Goal: Information Seeking & Learning: Compare options

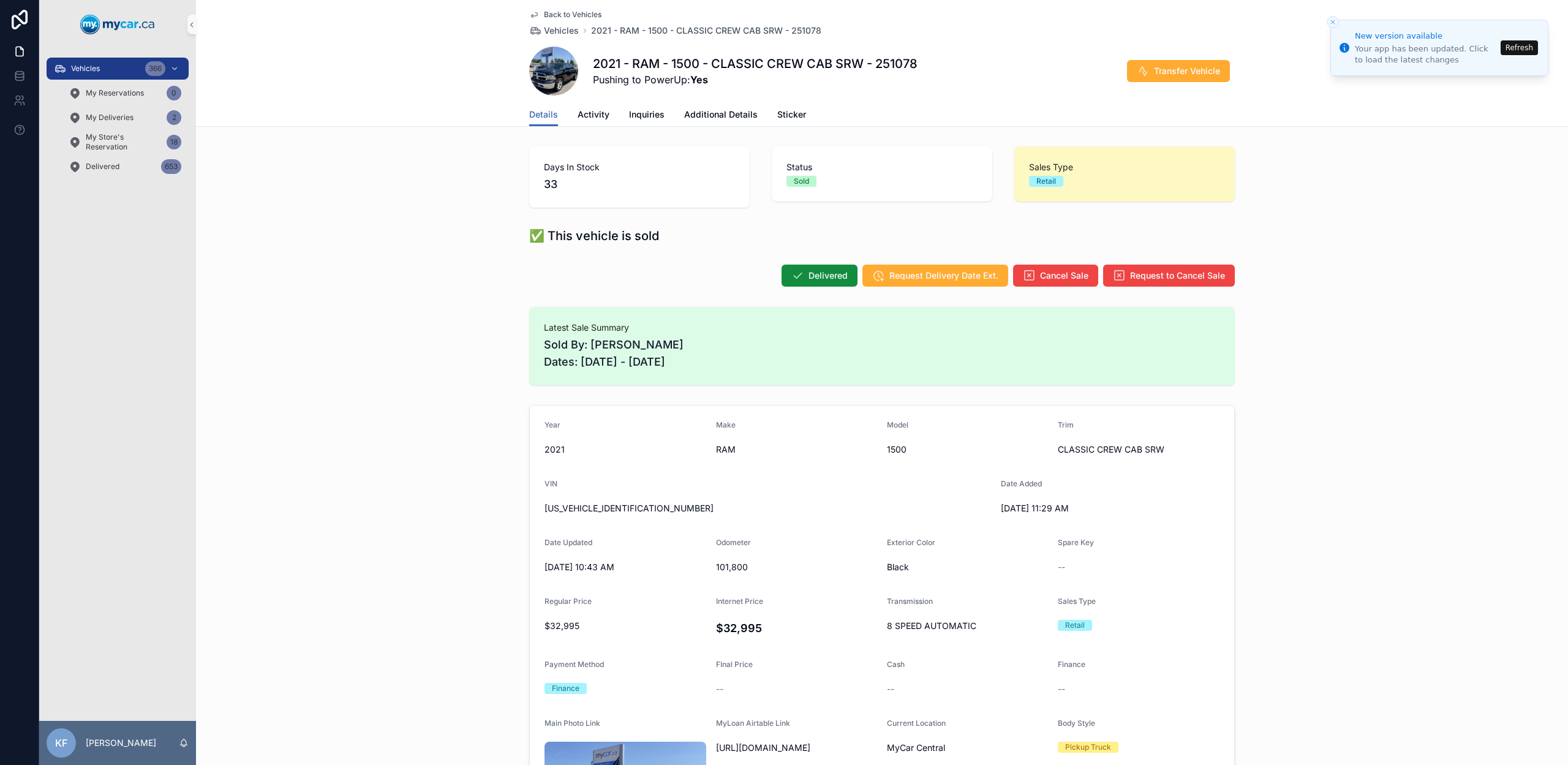
click at [575, 16] on span "Back to Vehicles" at bounding box center [573, 14] width 57 height 10
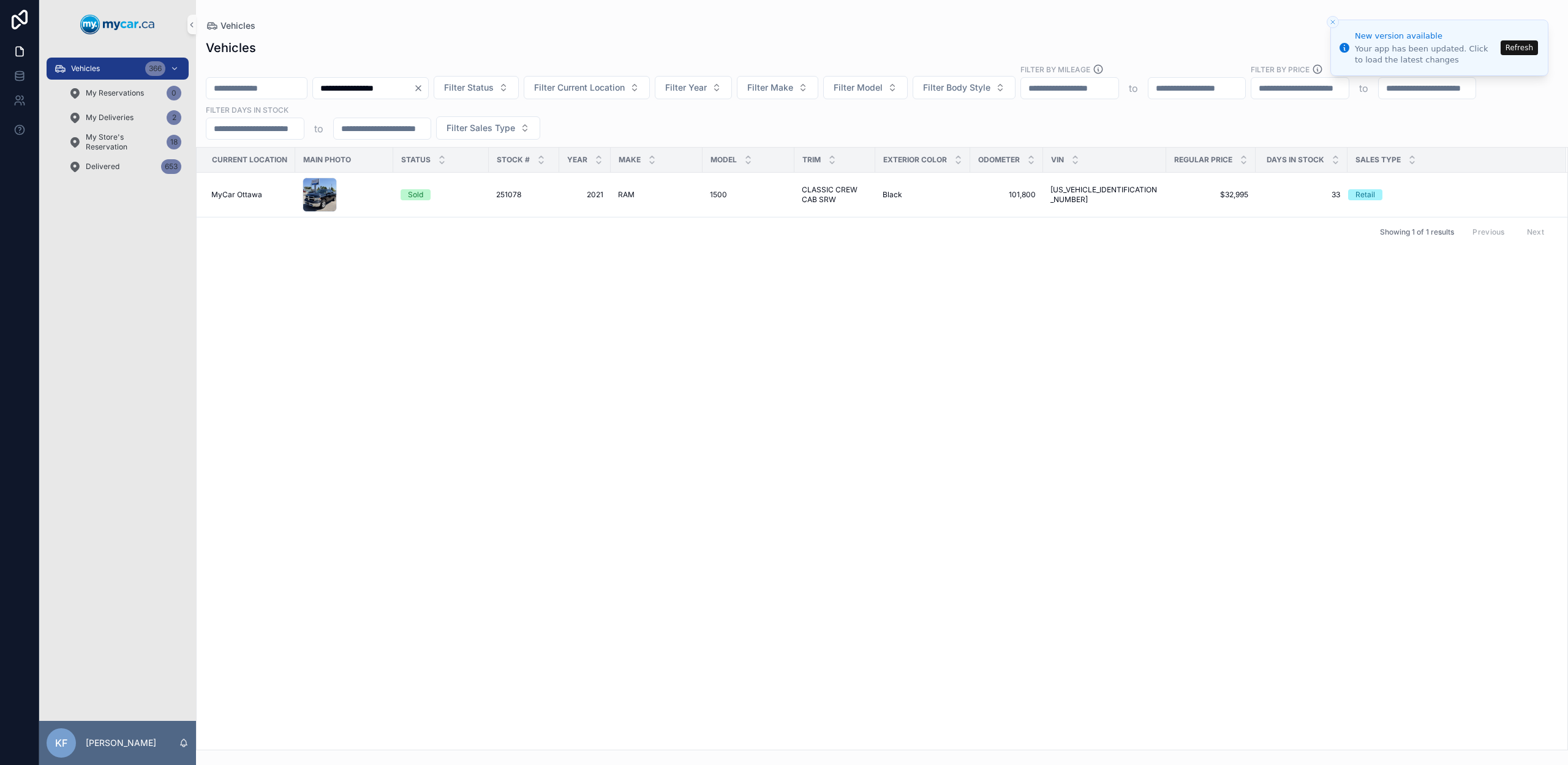
click at [1512, 50] on button "Refresh" at bounding box center [1520, 48] width 38 height 15
click at [423, 87] on icon "Clear" at bounding box center [418, 88] width 10 height 10
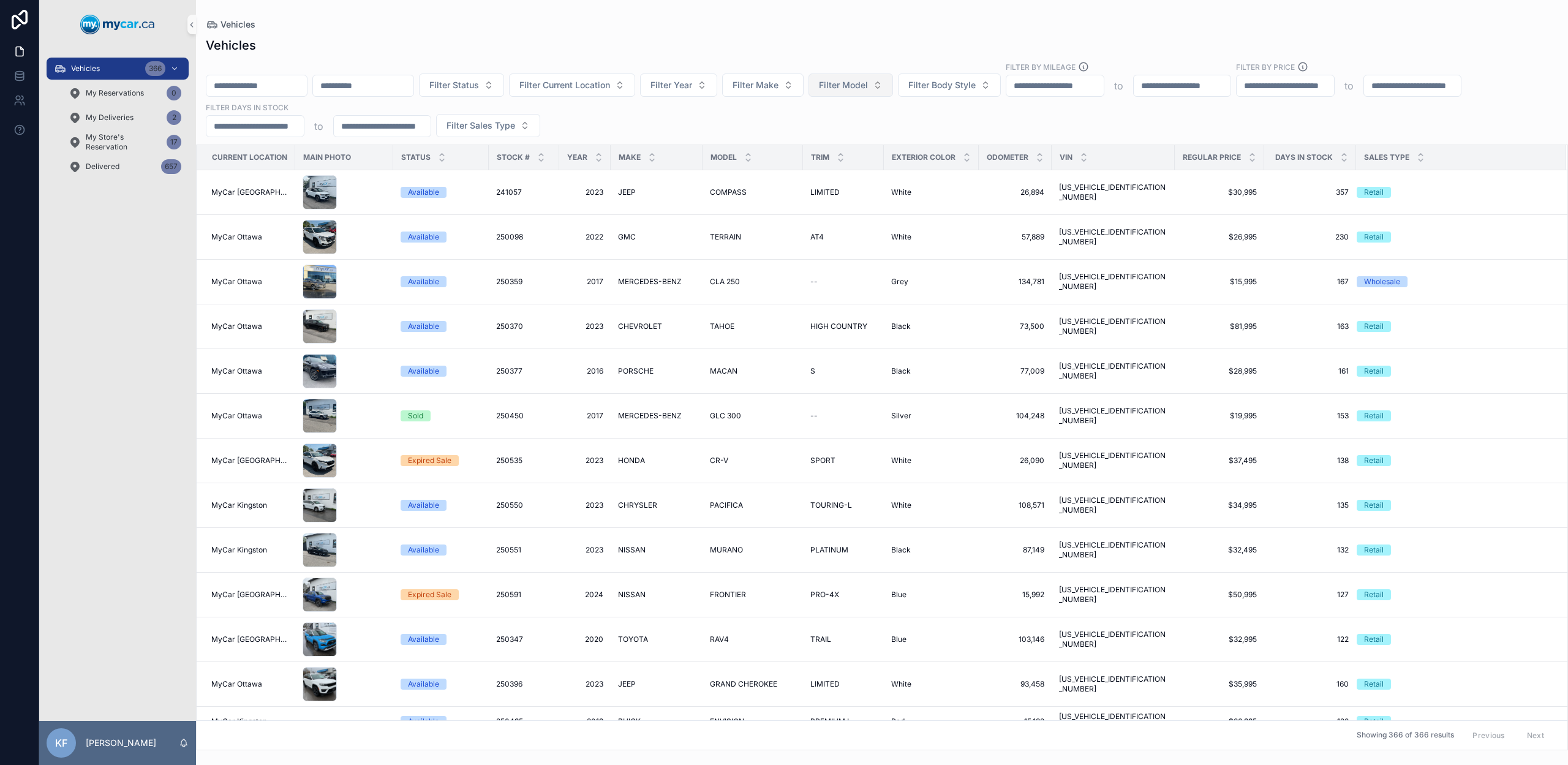
click at [868, 90] on span "Filter Model" at bounding box center [843, 85] width 49 height 12
type input "*********"
click at [841, 139] on span "GRAND CHEROKEE" at bounding box center [852, 135] width 78 height 12
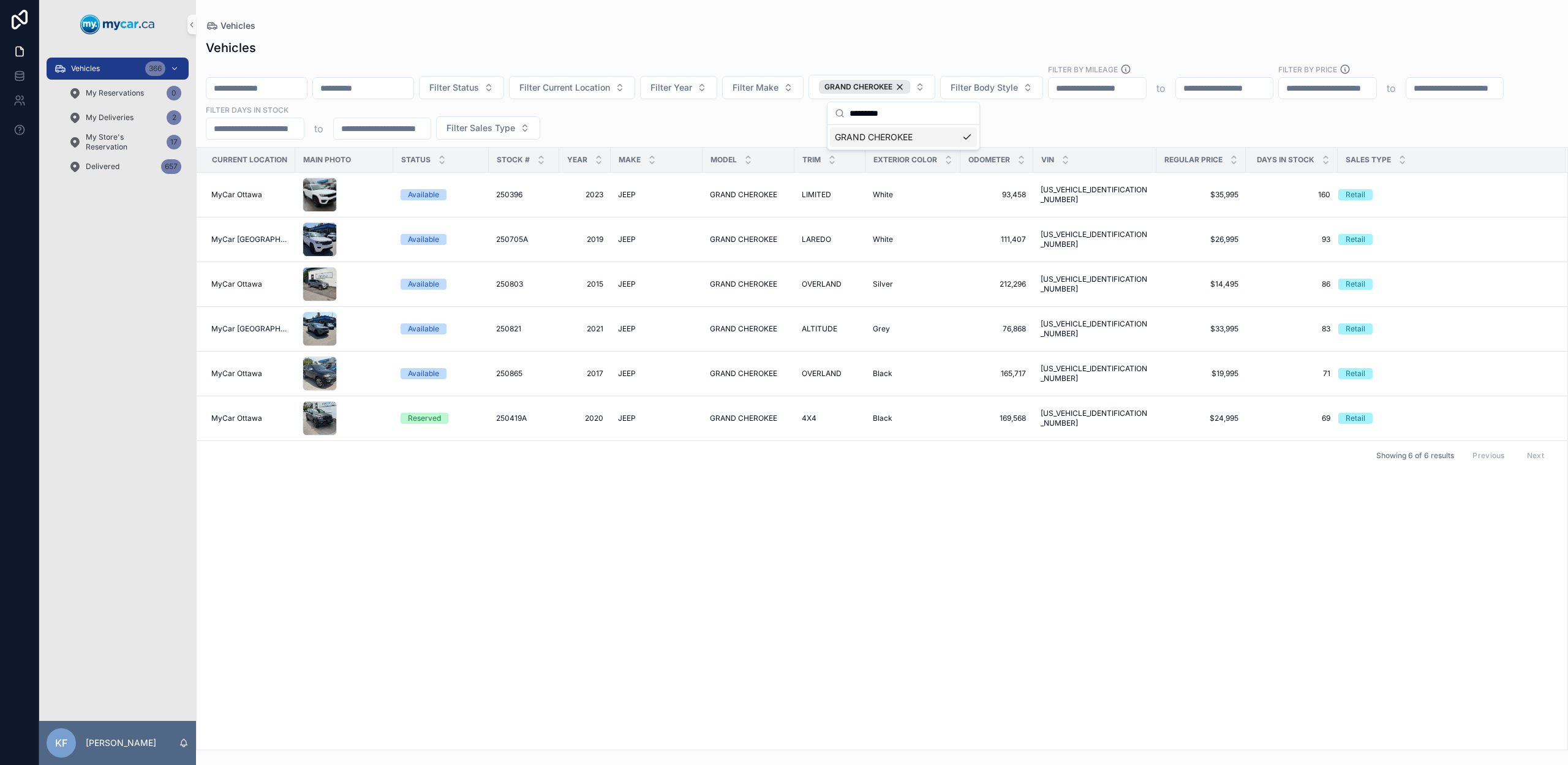
click at [657, 139] on div "Filter Status Filter Current Location Filter Year Filter Make GRAND CHEROKEE Fi…" at bounding box center [882, 102] width 1372 height 76
click at [630, 418] on span "JEEP" at bounding box center [627, 418] width 18 height 10
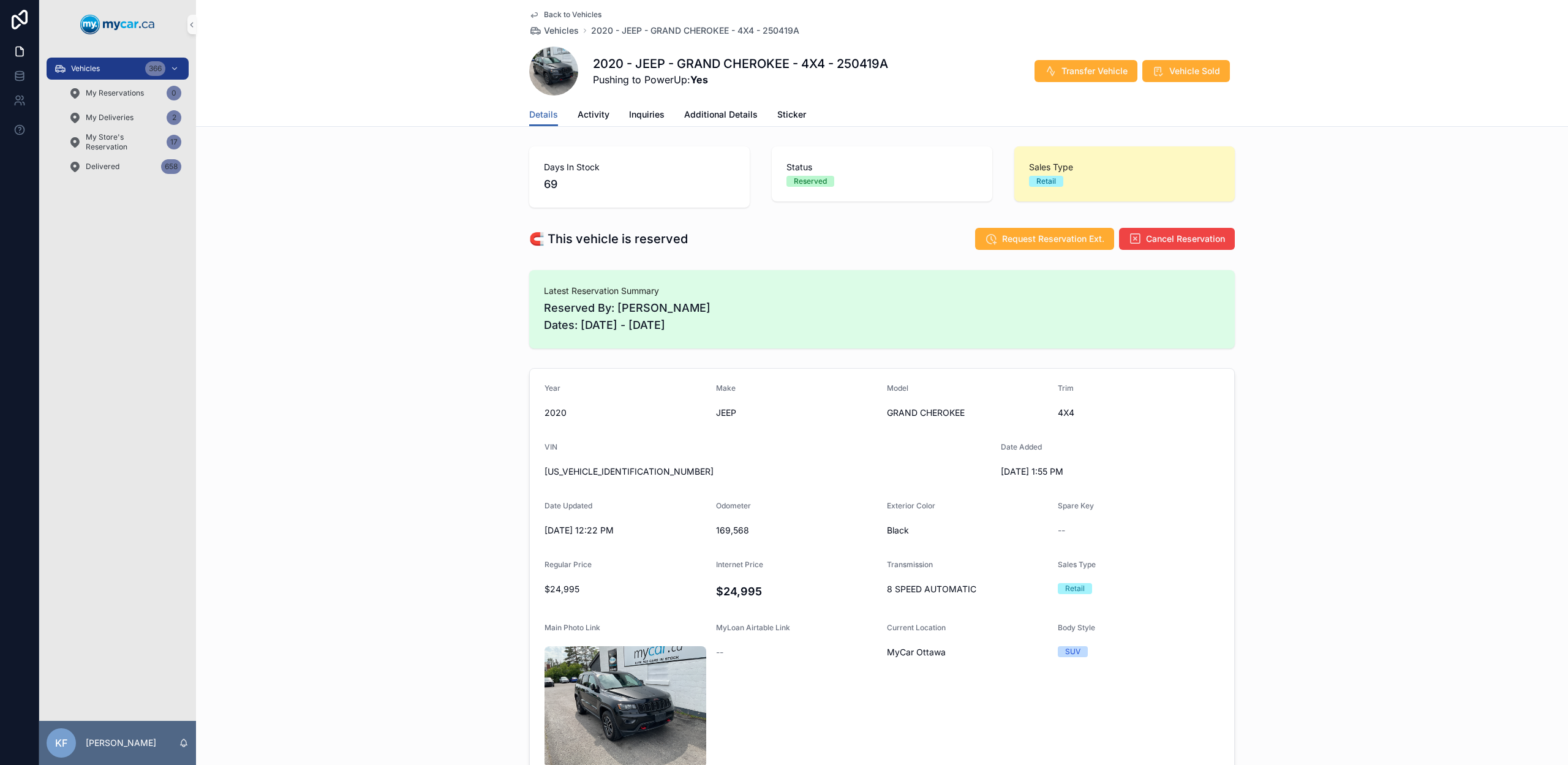
click at [544, 16] on span "Back to Vehicles" at bounding box center [573, 14] width 57 height 10
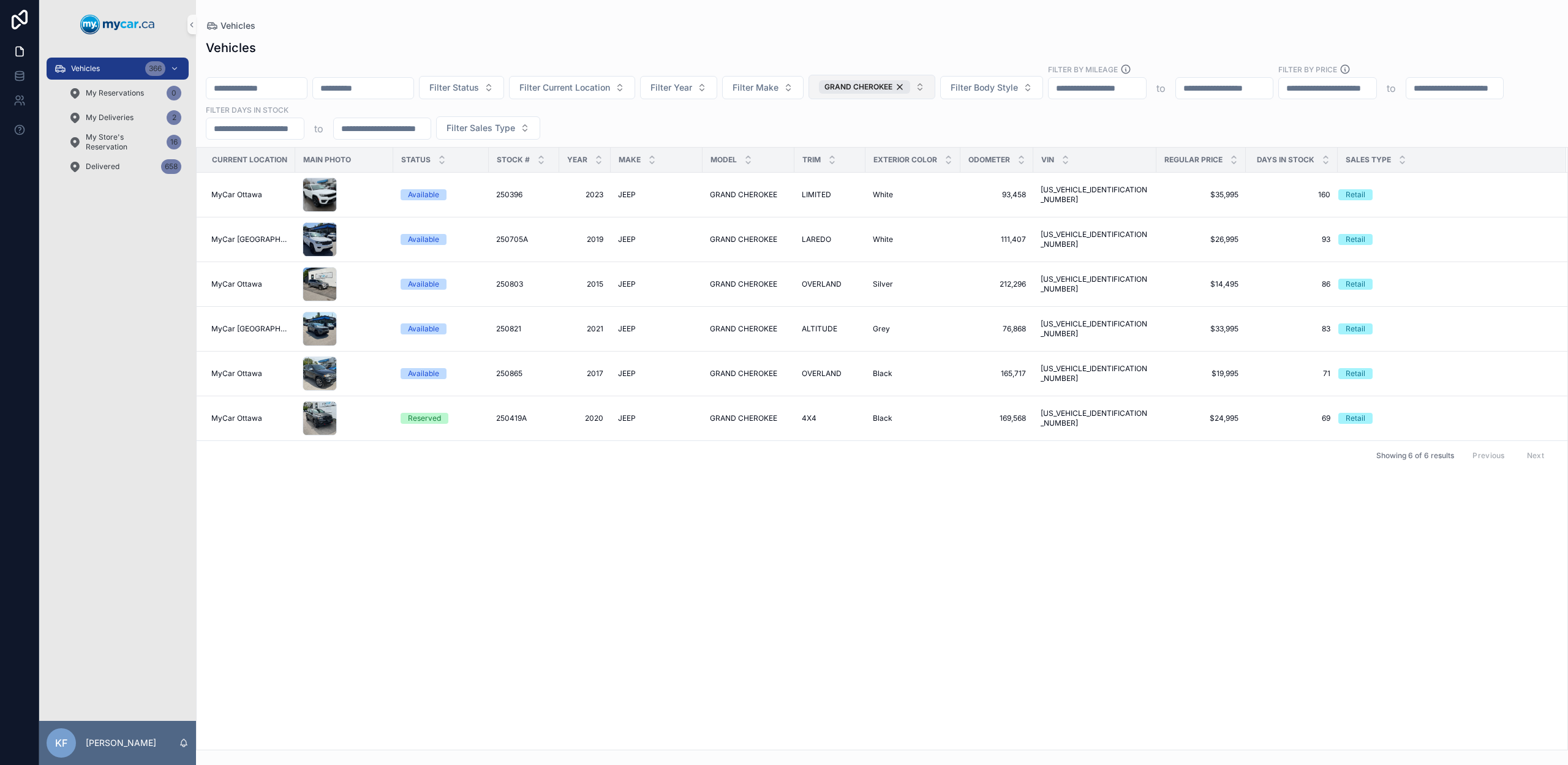
click at [936, 87] on button "GRAND CHEROKEE" at bounding box center [872, 87] width 127 height 25
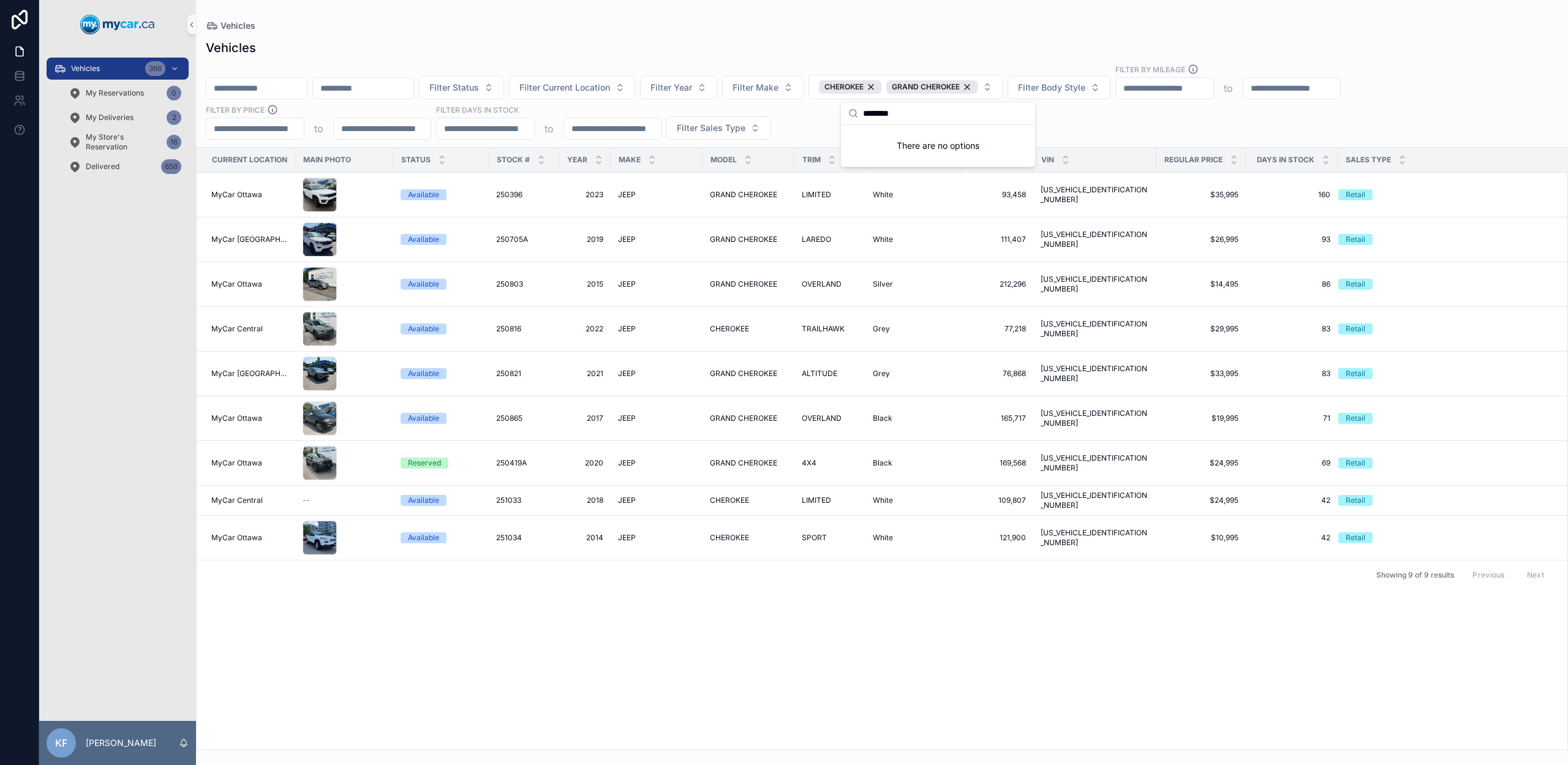
type input "********"
click at [1259, 126] on div "Filter Status Filter Current Location Filter Year Filter Make CHEROKEE GRAND CH…" at bounding box center [882, 102] width 1372 height 76
click at [1079, 534] on td "[US_VEHICLE_IDENTIFICATION_NUMBER] [US_VEHICLE_IDENTIFICATION_NUMBER]" at bounding box center [1095, 537] width 123 height 44
click at [1075, 530] on span "[US_VEHICLE_IDENTIFICATION_NUMBER]" at bounding box center [1095, 537] width 109 height 20
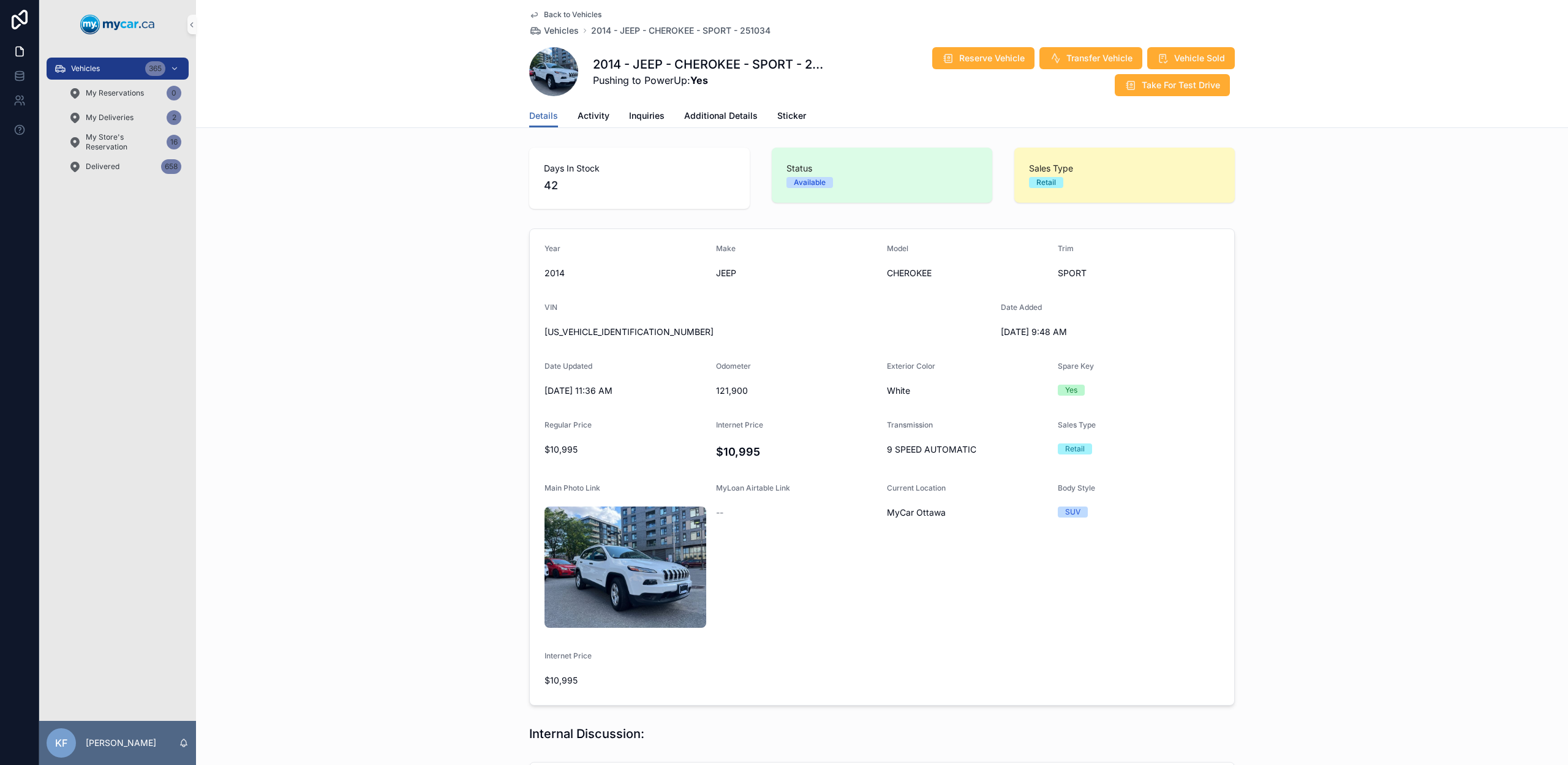
click at [565, 11] on span "Back to Vehicles" at bounding box center [573, 14] width 57 height 10
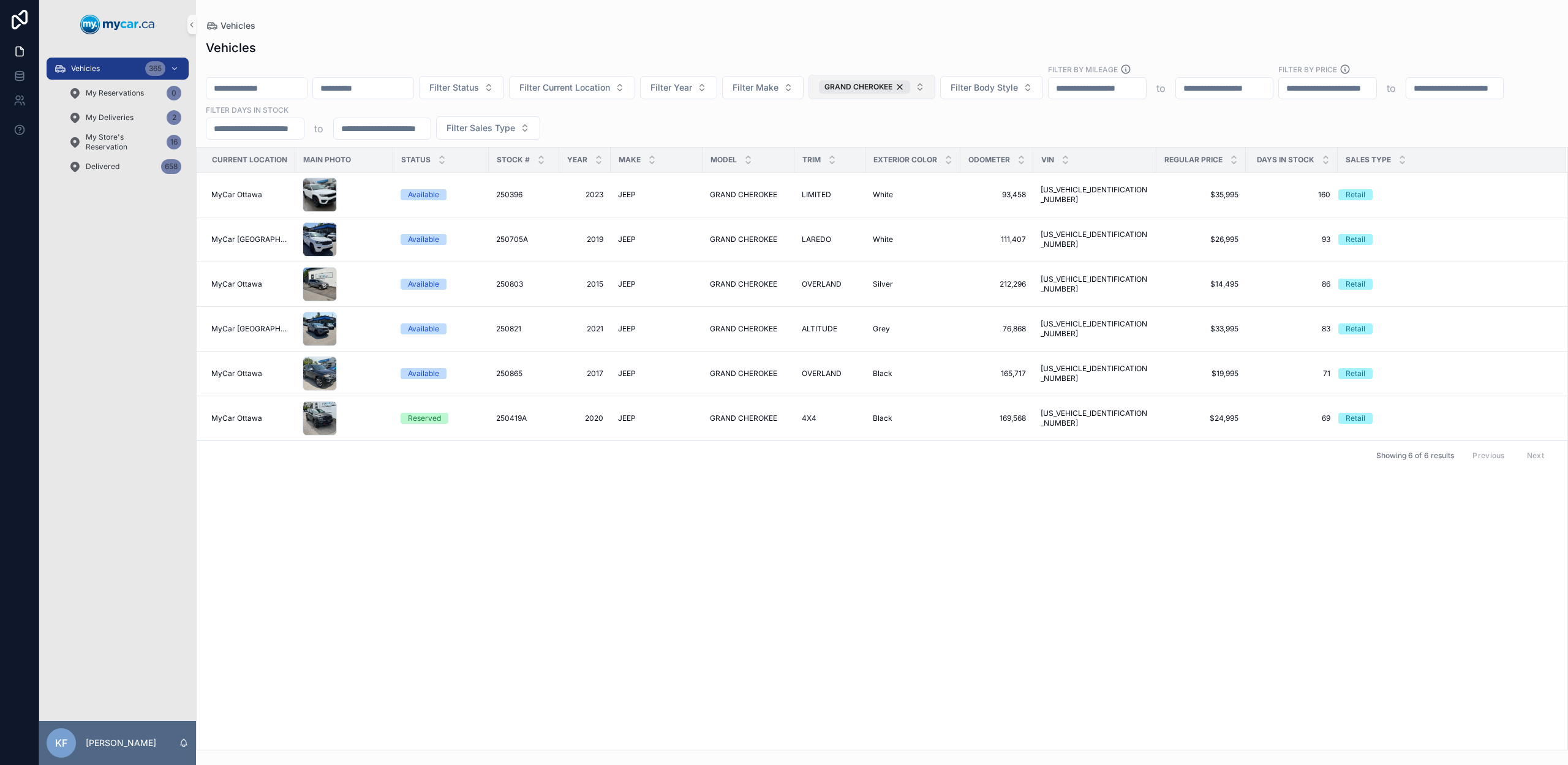
click at [936, 87] on button "GRAND CHEROKEE" at bounding box center [872, 87] width 127 height 25
type input "********"
click at [923, 136] on div "CHEROKEE" at bounding box center [903, 137] width 147 height 20
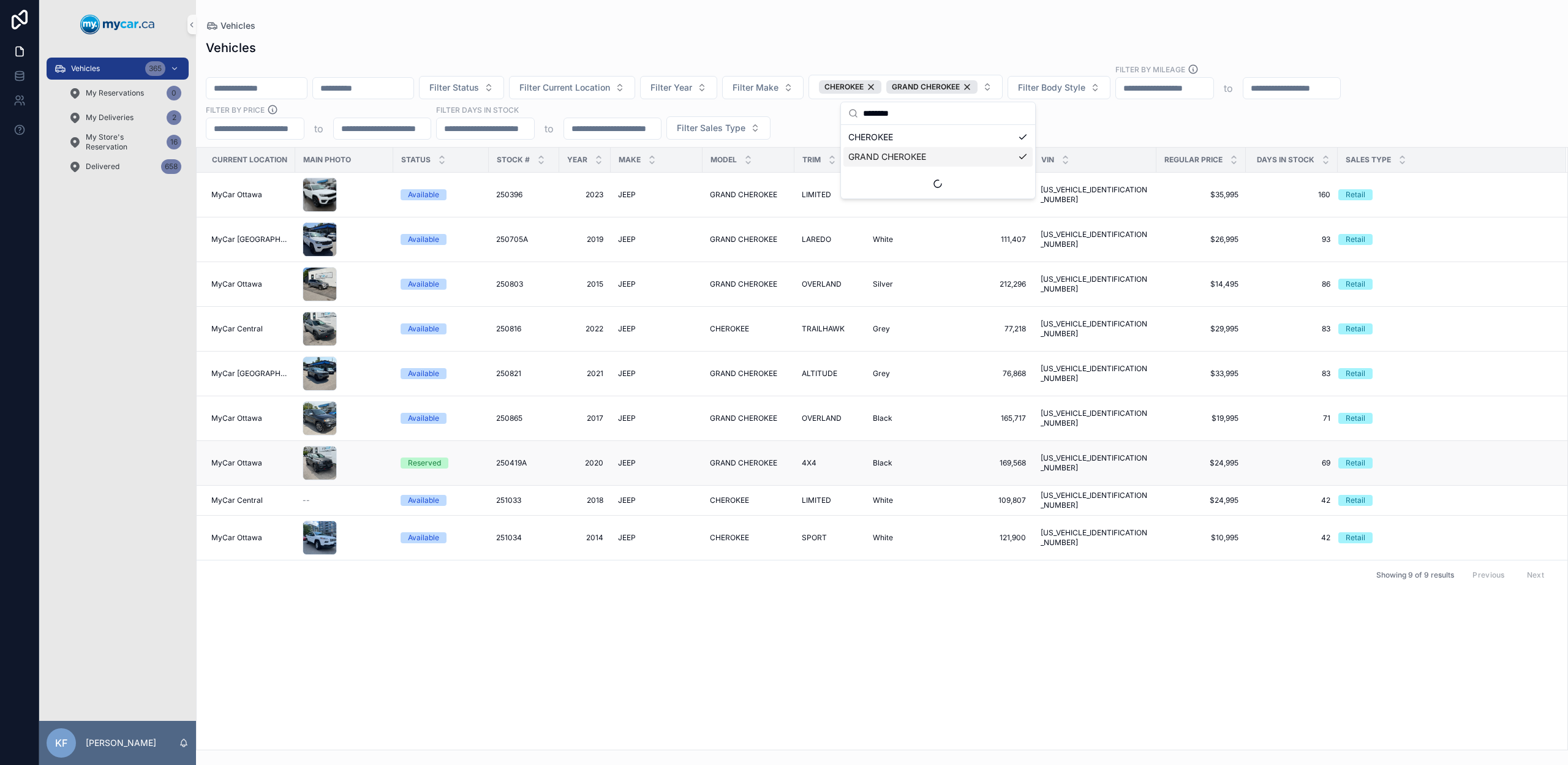
click at [519, 465] on span "250419A" at bounding box center [511, 463] width 31 height 10
